Goal: Task Accomplishment & Management: Manage account settings

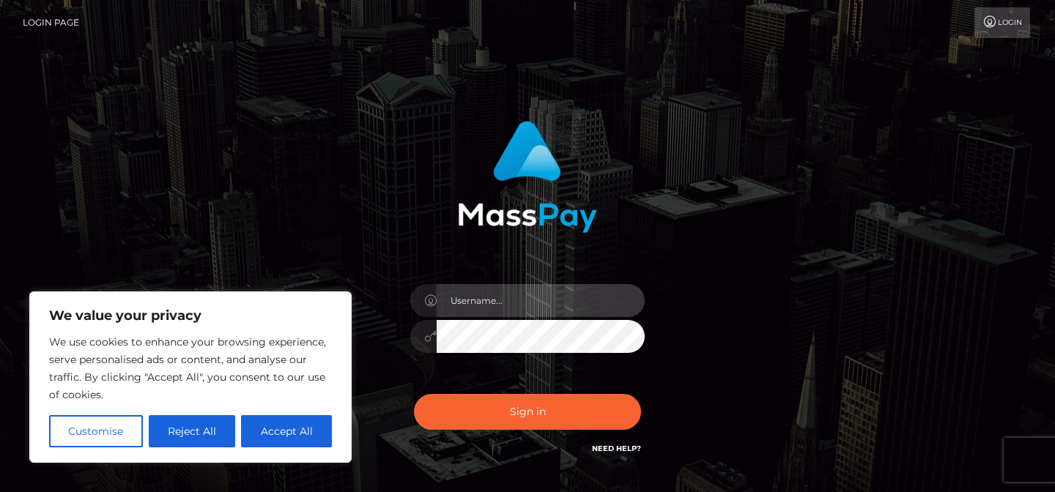
click at [499, 311] on input "text" at bounding box center [540, 300] width 208 height 33
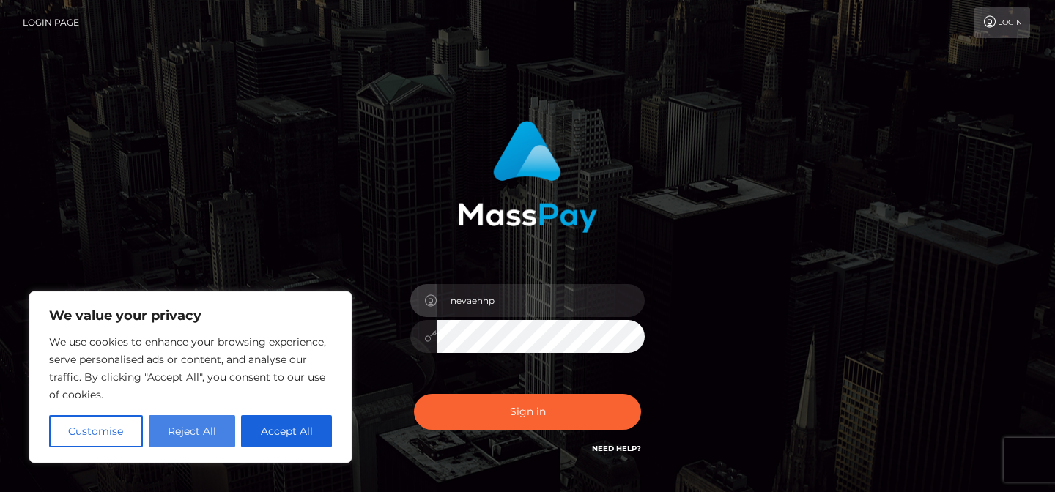
click at [189, 428] on button "Reject All" at bounding box center [192, 431] width 87 height 32
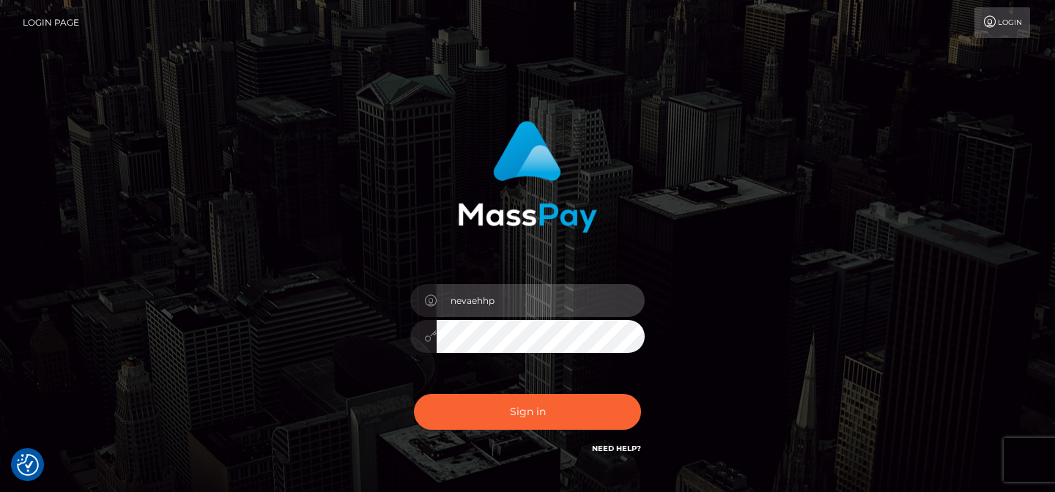
click at [532, 303] on input "nevaehhp" at bounding box center [540, 300] width 208 height 33
type input "nevaehhpink@gmail.com"
click at [414, 394] on button "Sign in" at bounding box center [527, 412] width 227 height 36
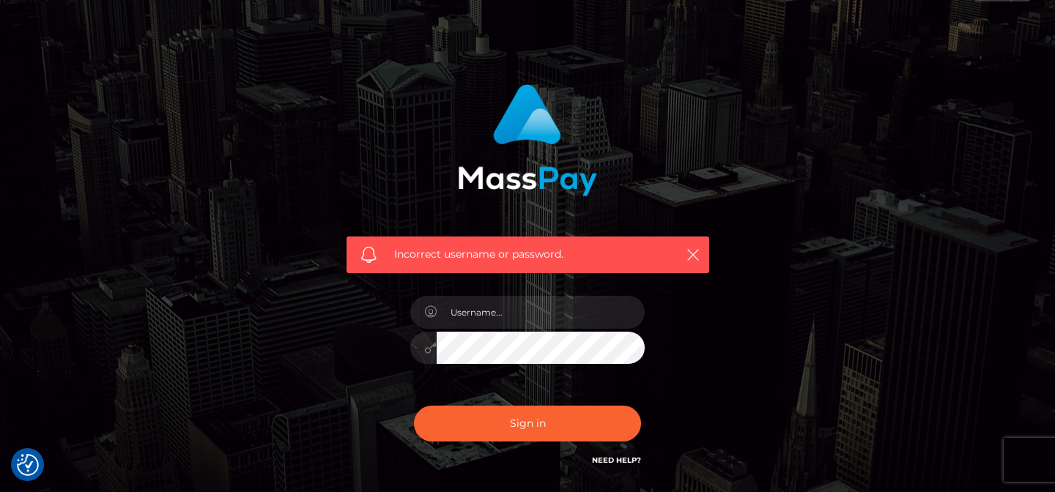
scroll to position [48, 0]
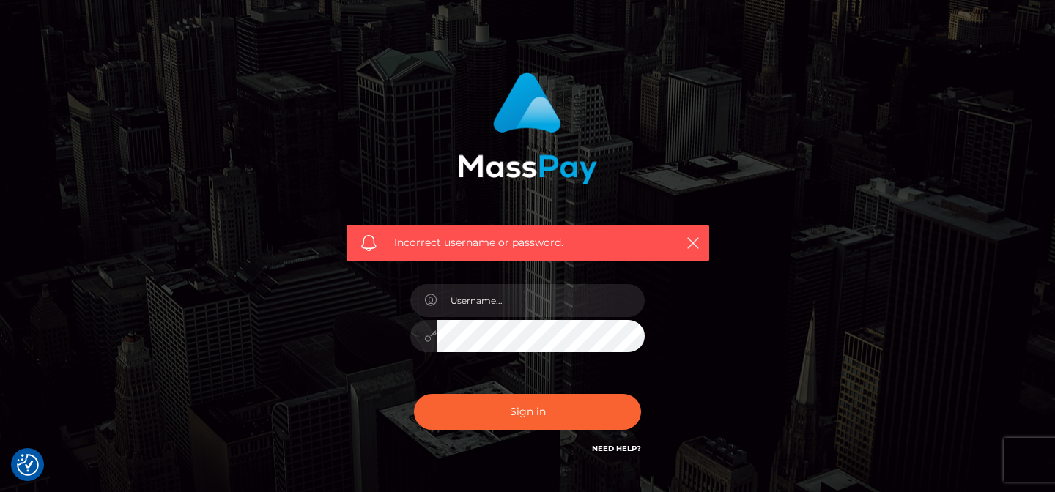
click at [611, 446] on link "Need Help?" at bounding box center [616, 449] width 49 height 10
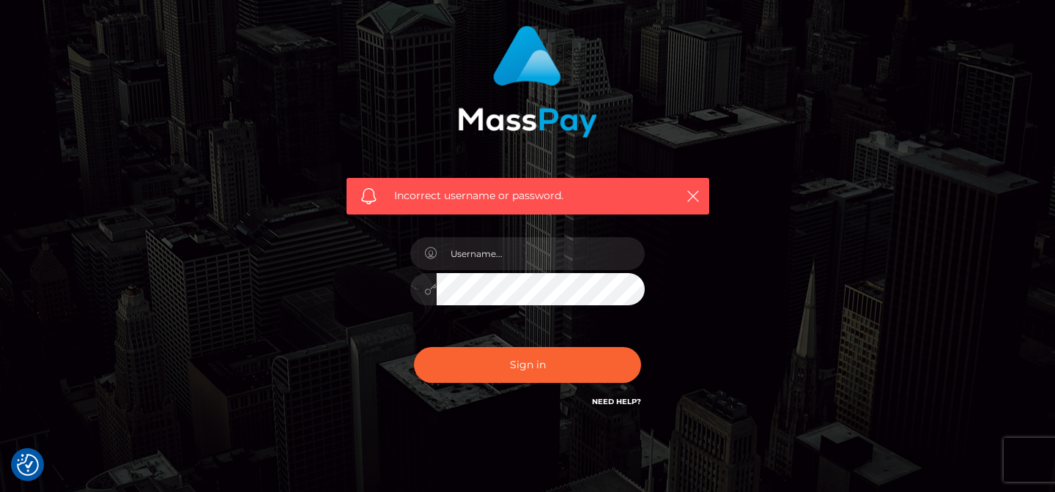
scroll to position [130, 0]
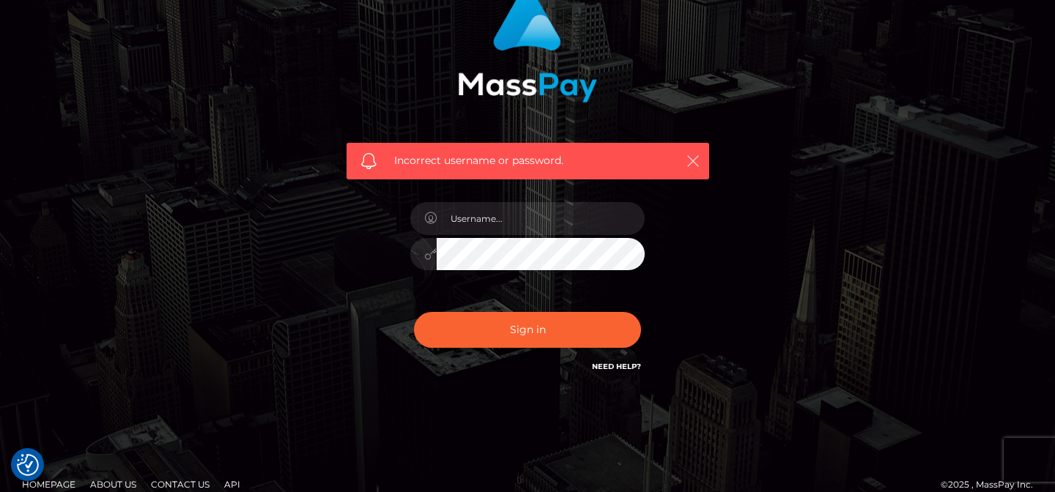
click at [700, 158] on button "button" at bounding box center [692, 161] width 18 height 18
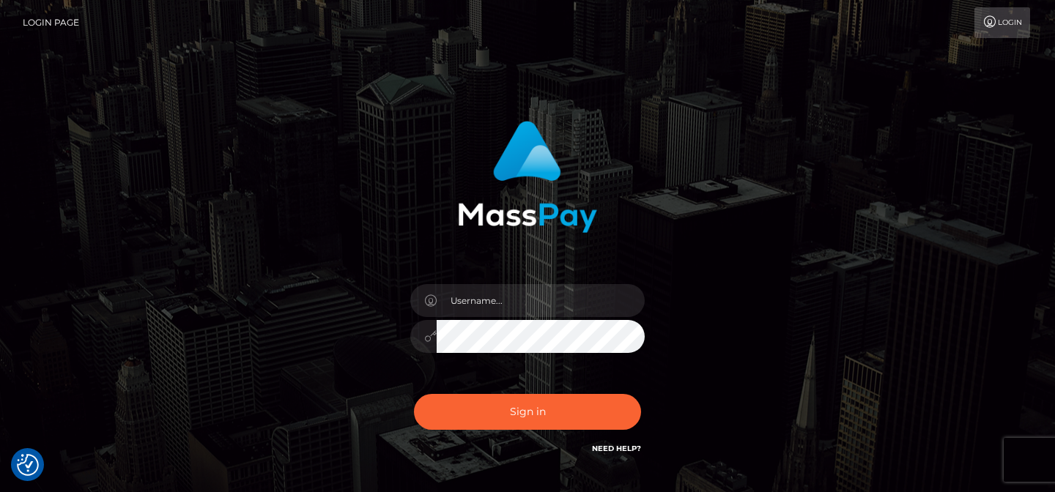
click at [999, 6] on nav "Login Page Login" at bounding box center [527, 22] width 1055 height 45
click at [994, 14] on link "Login" at bounding box center [1002, 22] width 56 height 31
click at [53, 28] on link "Login Page" at bounding box center [51, 22] width 56 height 31
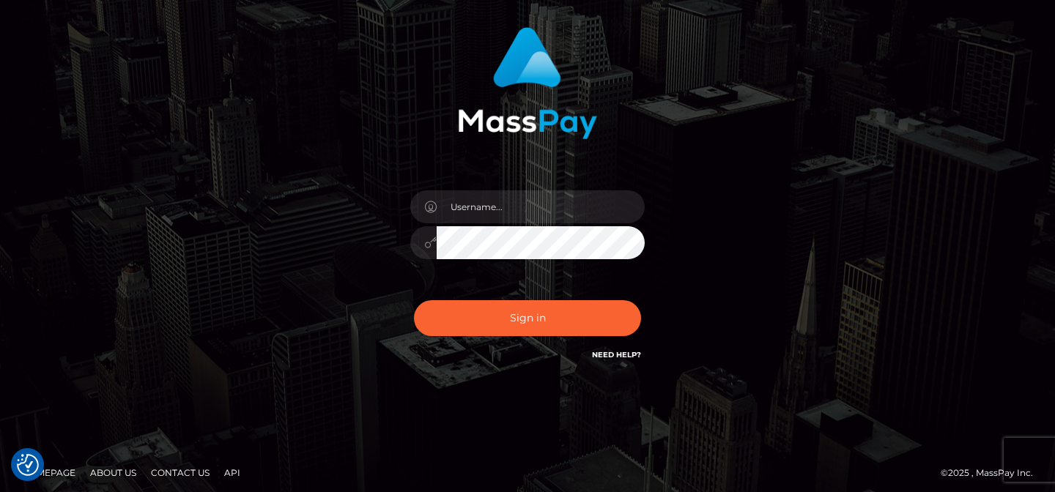
scroll to position [98, 0]
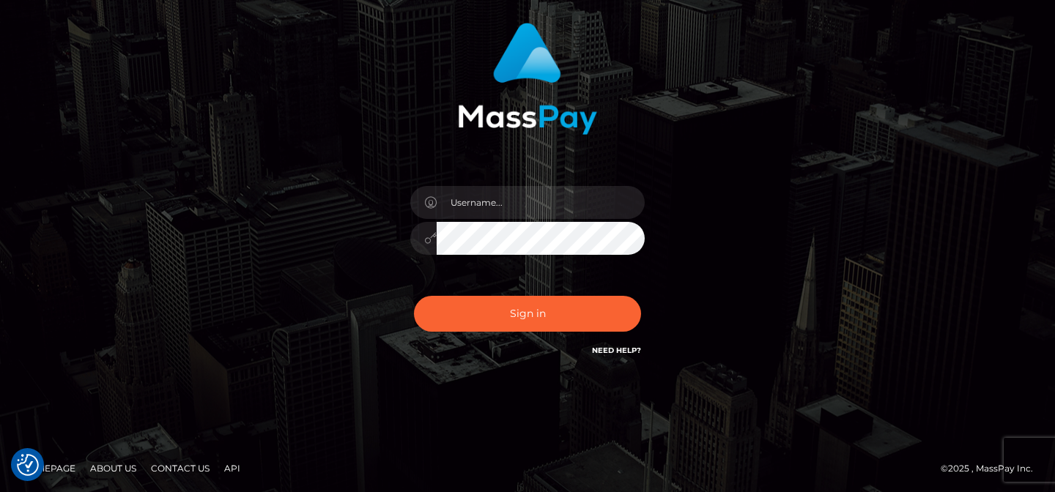
click at [495, 285] on div at bounding box center [527, 231] width 256 height 112
click at [439, 264] on div at bounding box center [527, 231] width 256 height 112
click at [425, 268] on div at bounding box center [527, 231] width 256 height 112
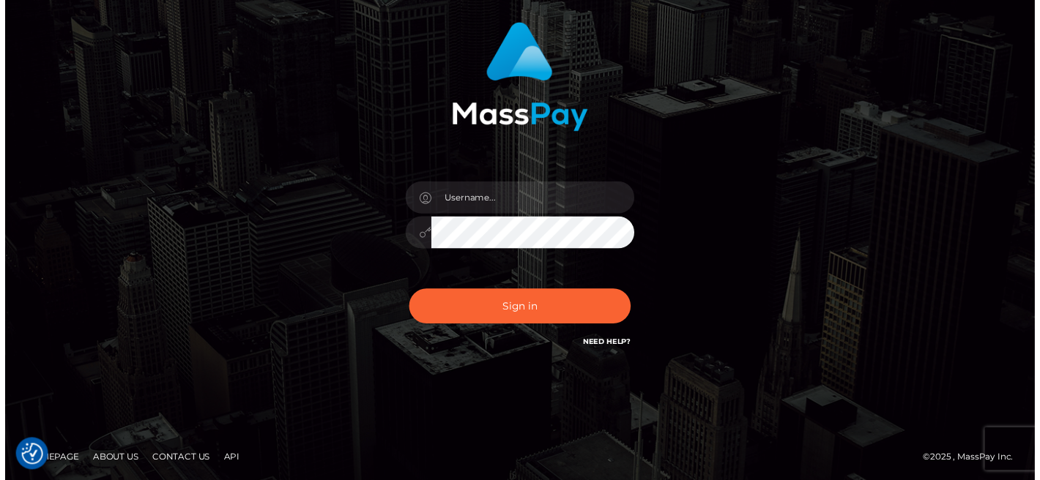
scroll to position [100, 0]
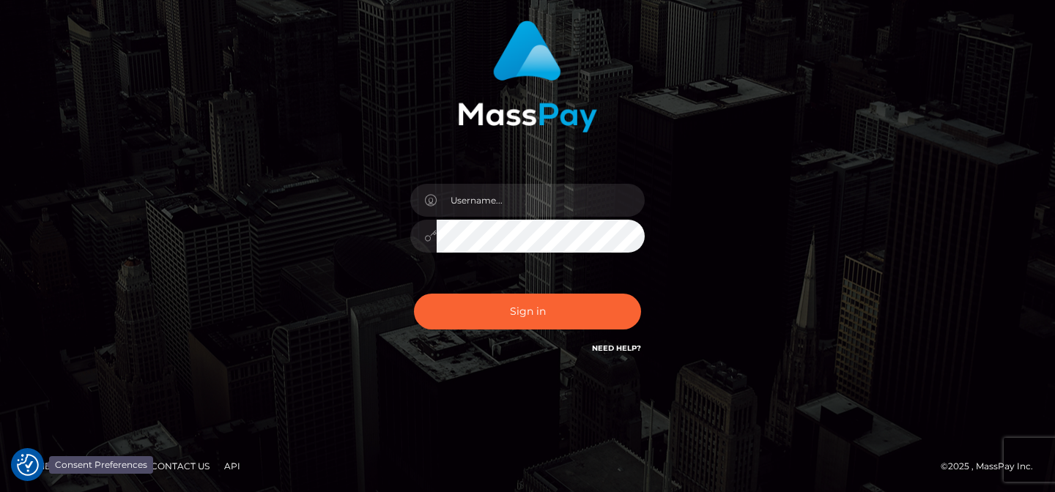
click at [30, 455] on img "Consent Preferences" at bounding box center [28, 465] width 22 height 22
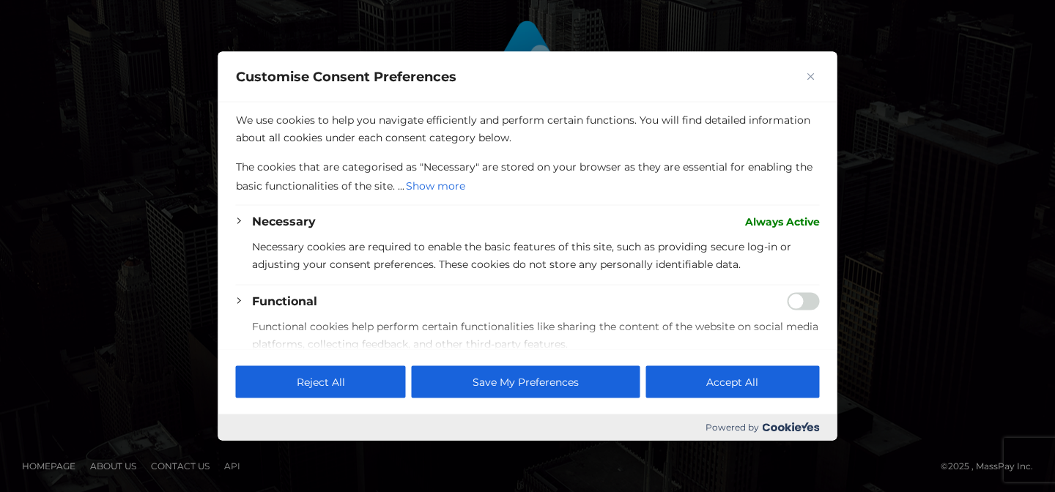
click at [871, 316] on div at bounding box center [527, 246] width 1055 height 492
click at [816, 79] on button "Close" at bounding box center [811, 77] width 18 height 18
